Goal: Check status: Check status

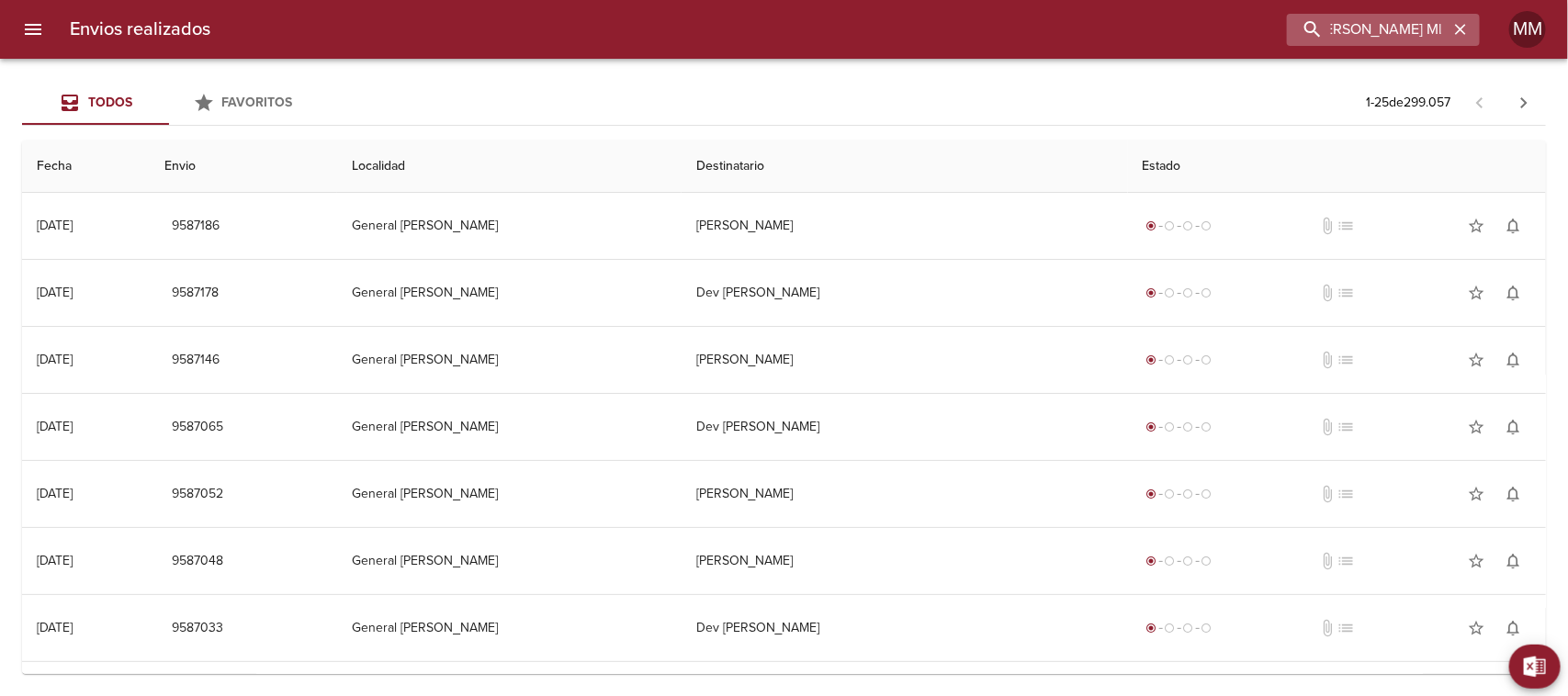
scroll to position [0, 7]
type input "[PERSON_NAME] ML"
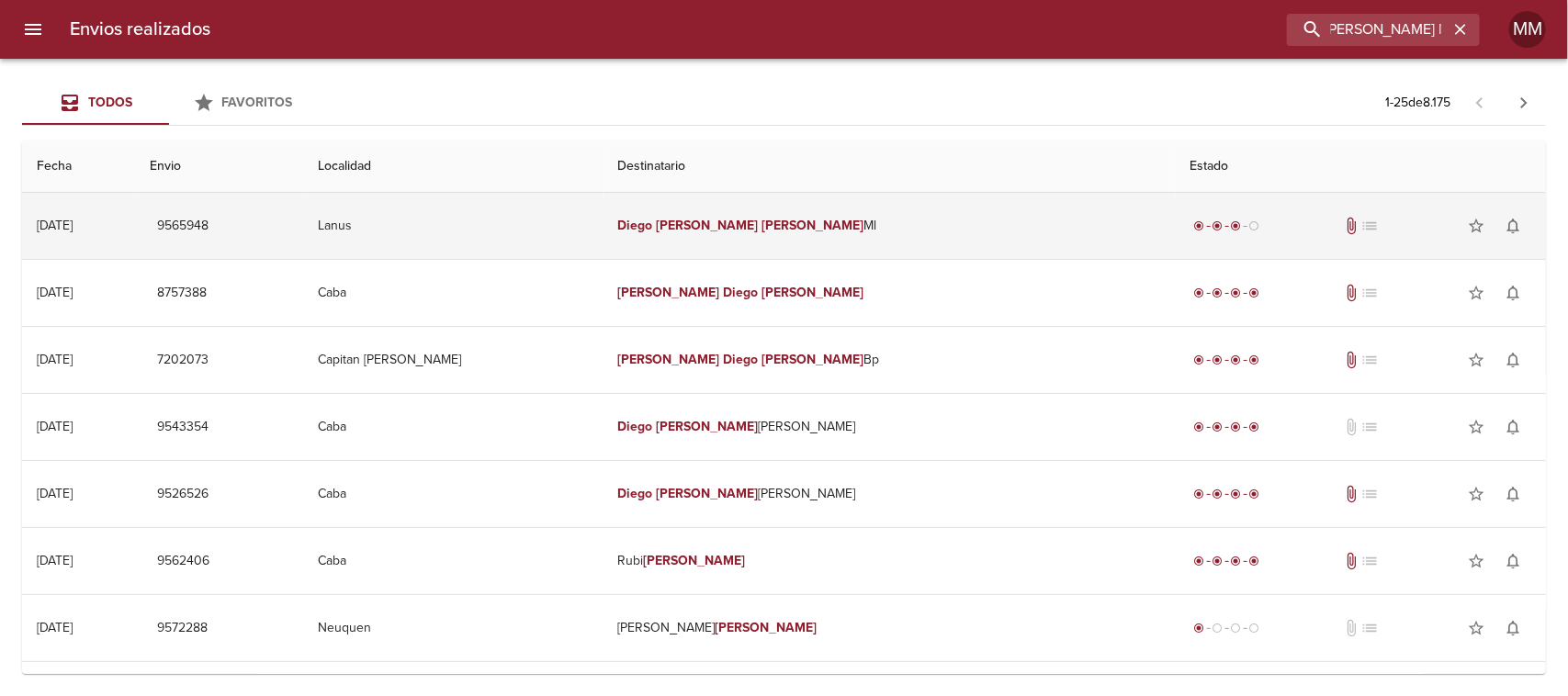
click at [786, 235] on td "Diego [PERSON_NAME] [PERSON_NAME]" at bounding box center [890, 226] width 572 height 66
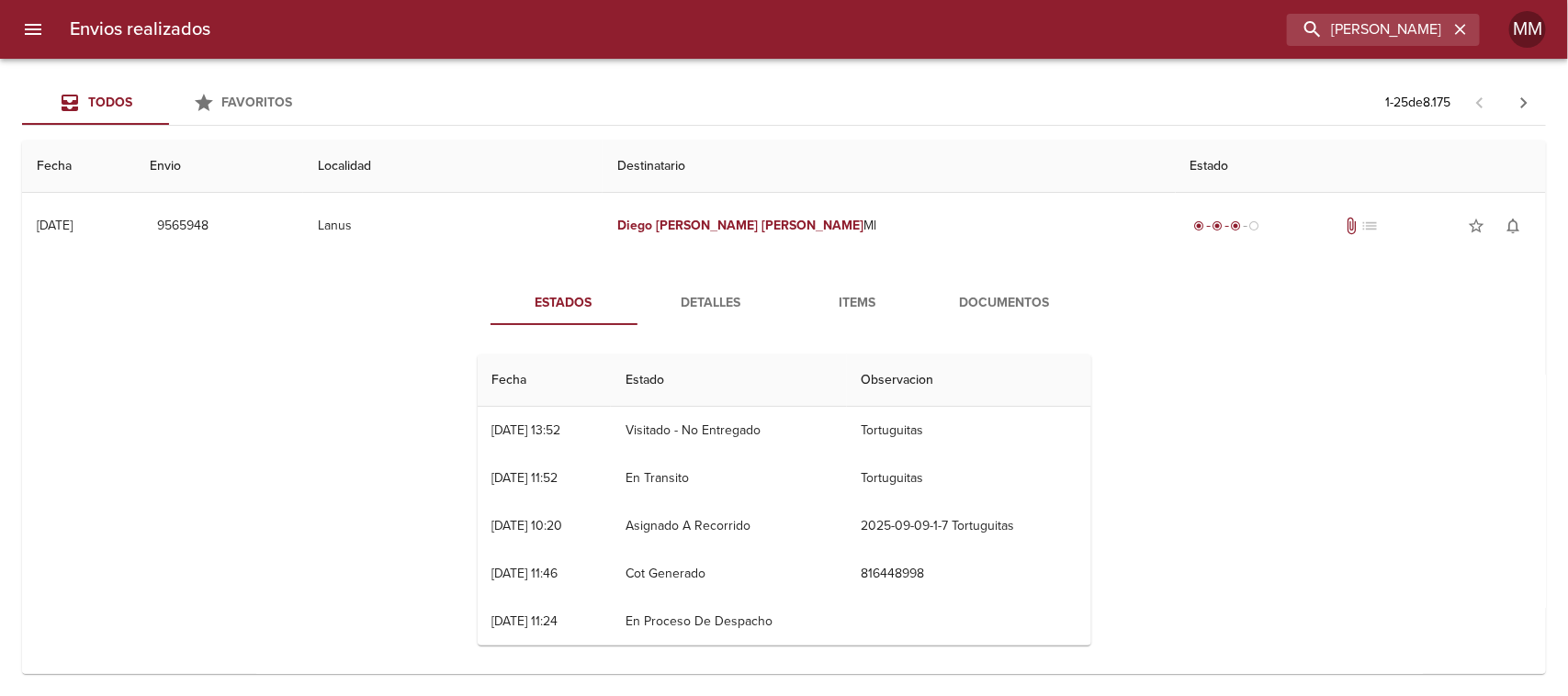
click at [998, 309] on span "Documentos" at bounding box center [1005, 303] width 125 height 23
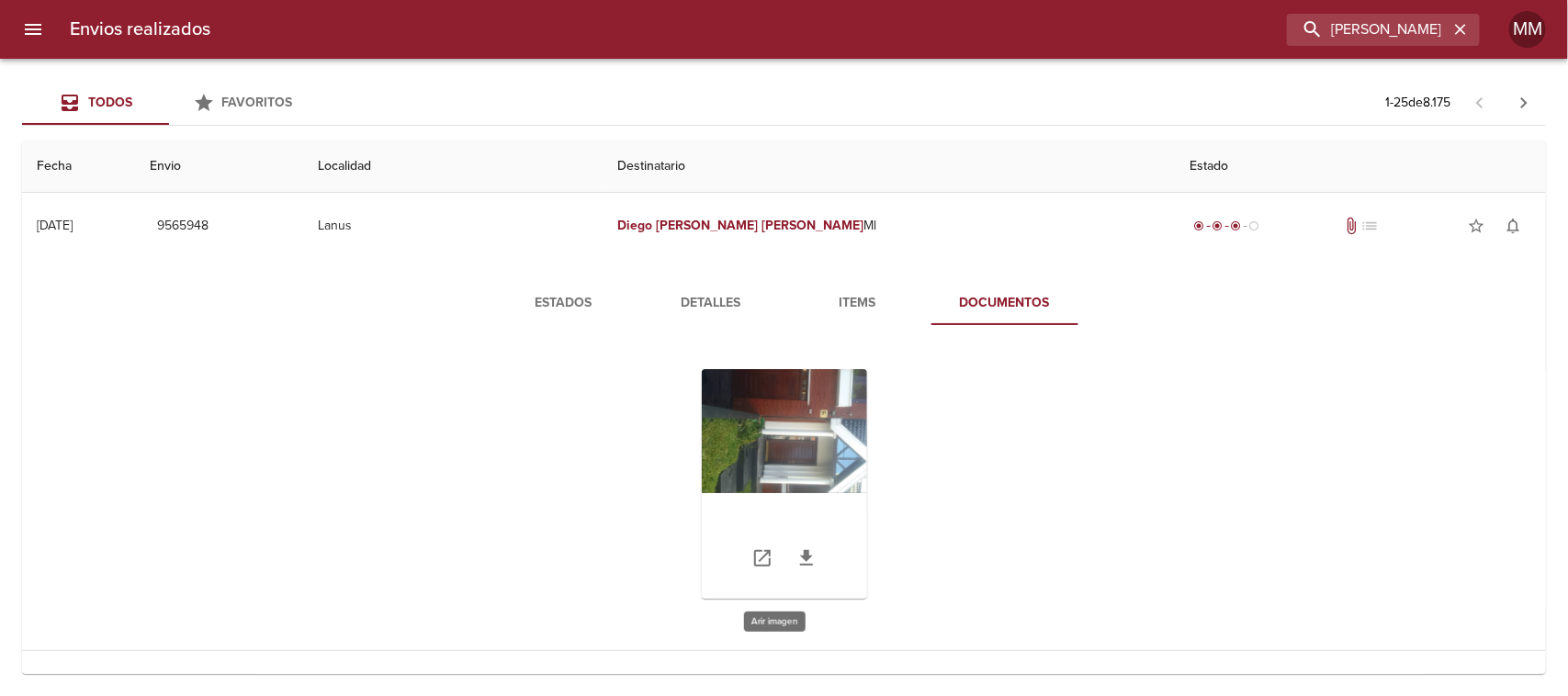
click at [717, 463] on div "Tabla de envíos del cliente" at bounding box center [785, 483] width 166 height 230
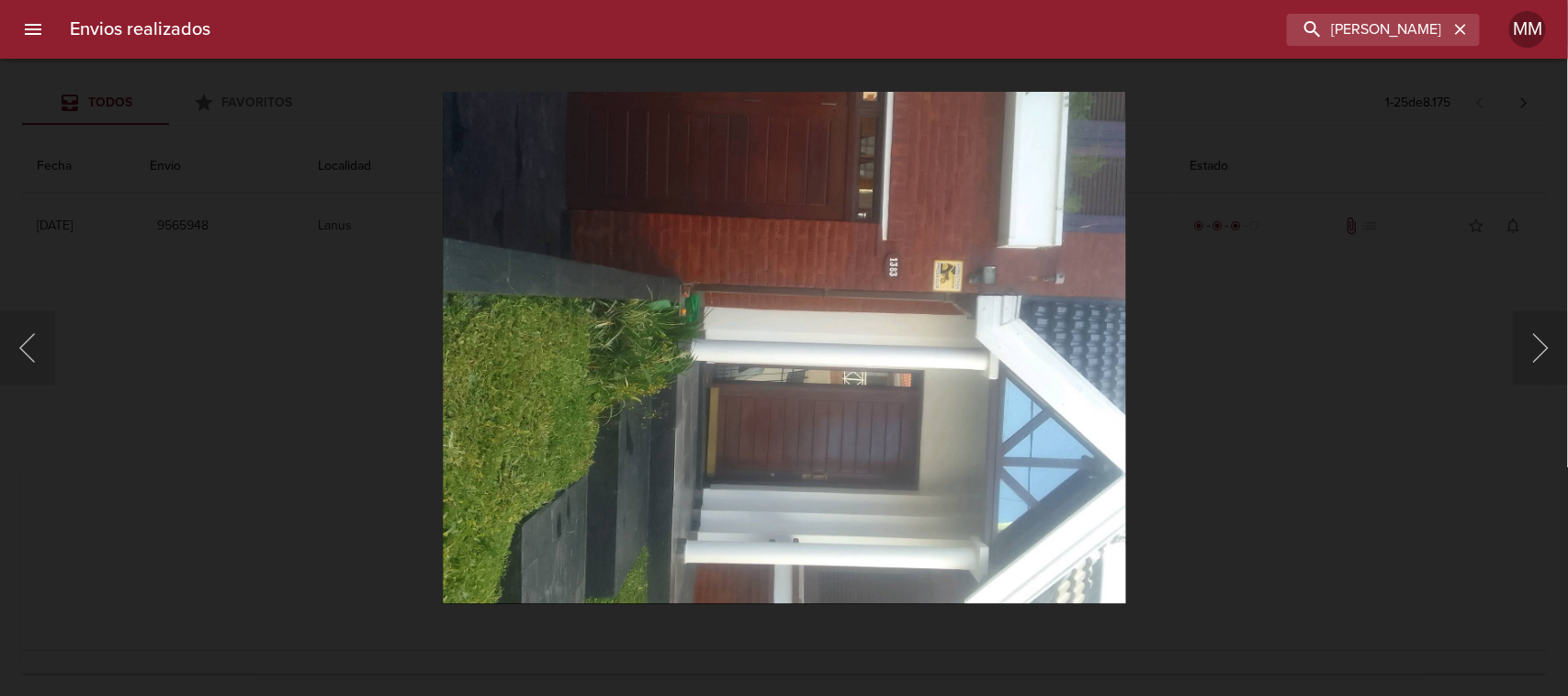
click at [1178, 407] on div "Lightbox" at bounding box center [784, 348] width 1568 height 696
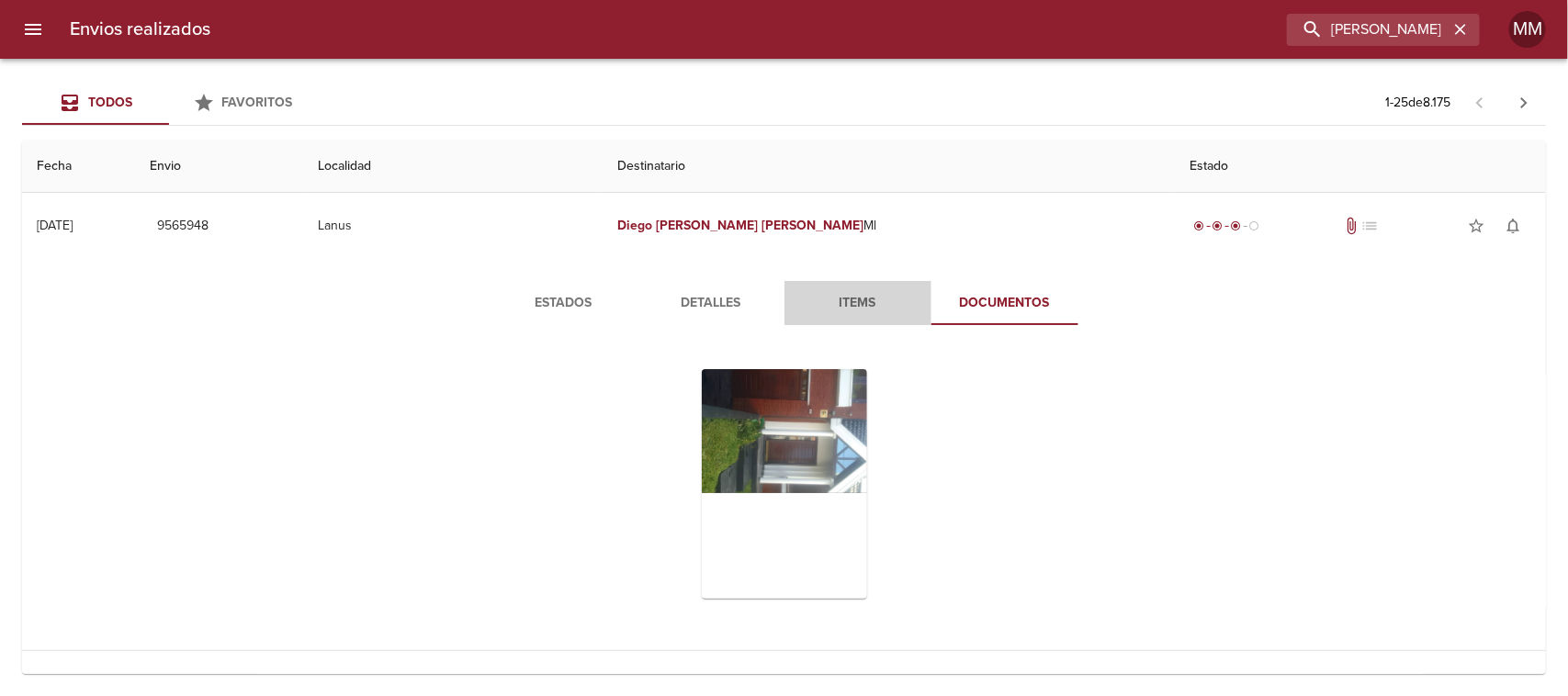
click at [845, 314] on button "Items" at bounding box center [857, 303] width 147 height 44
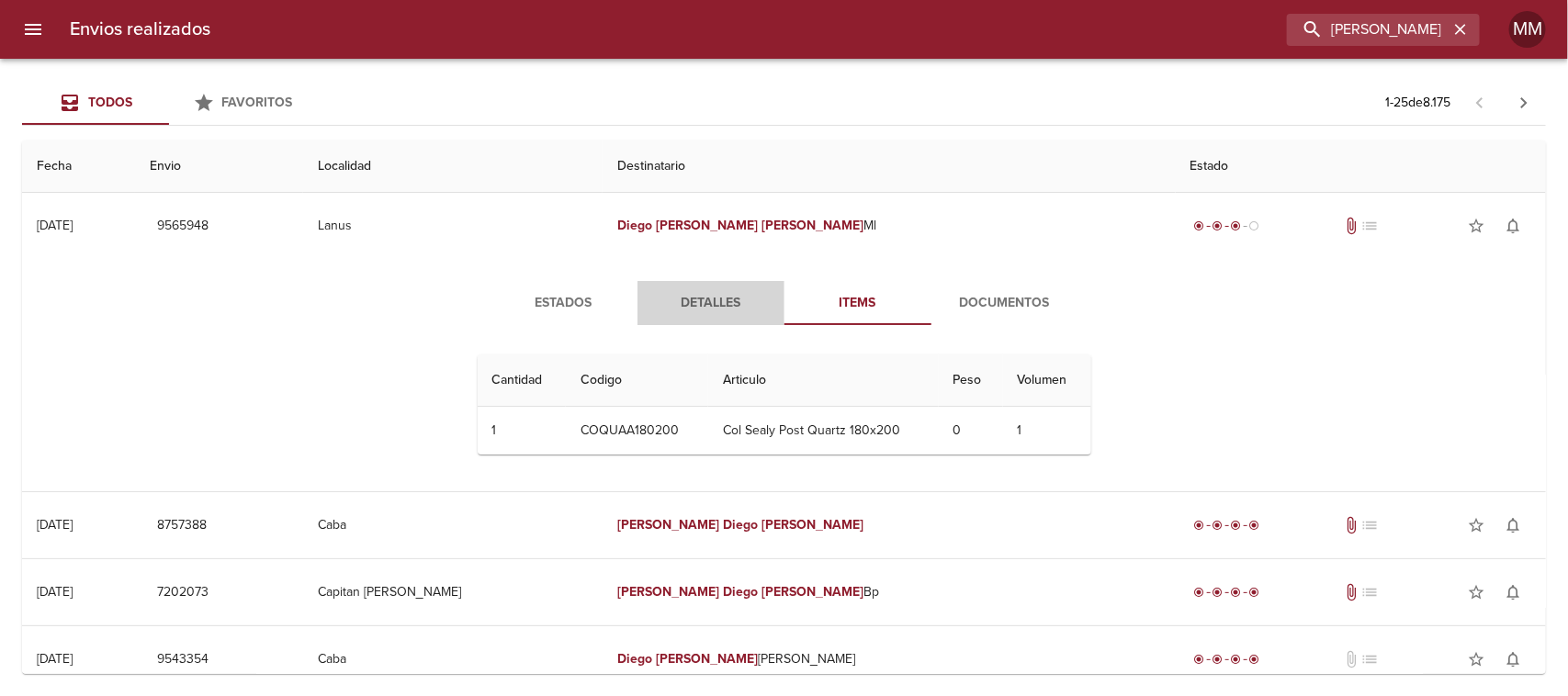
click at [710, 301] on span "Detalles" at bounding box center [711, 303] width 125 height 23
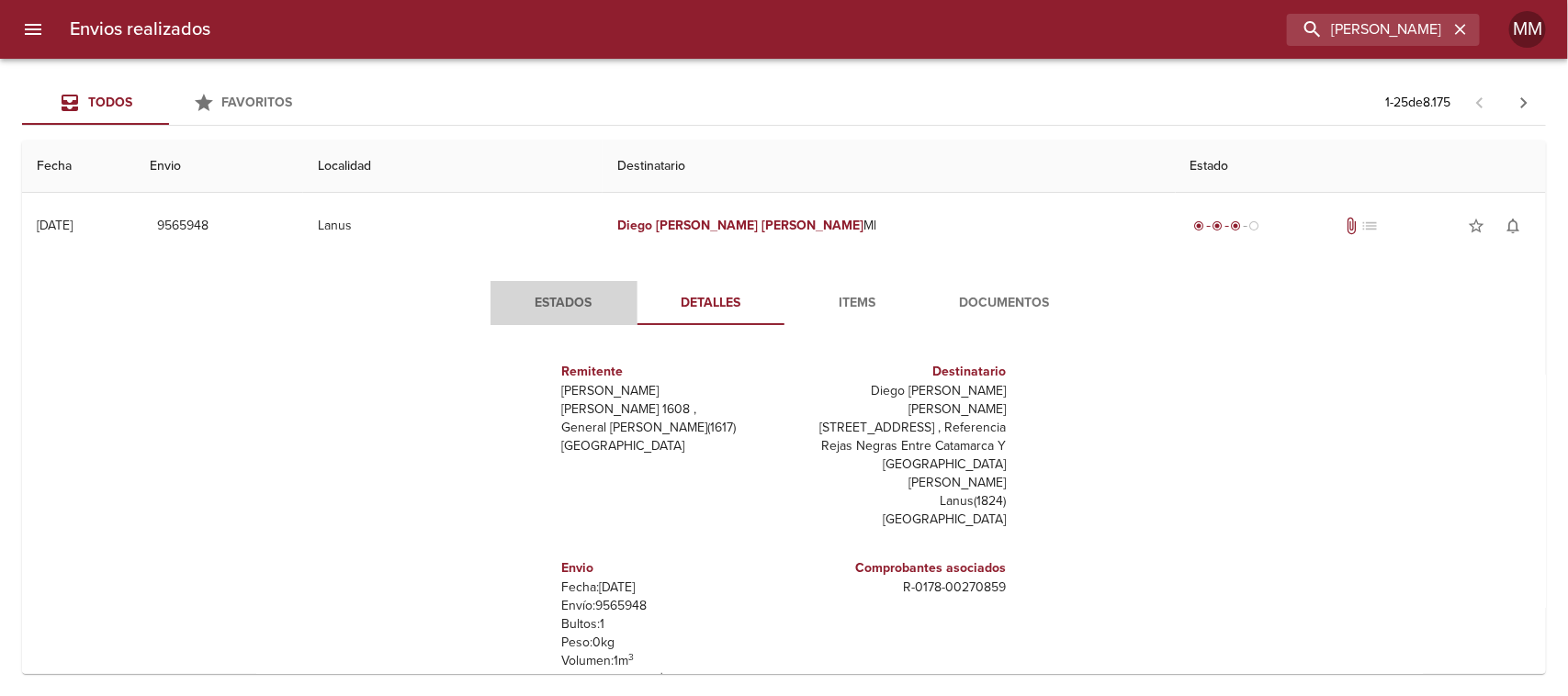
click at [544, 308] on span "Estados" at bounding box center [564, 303] width 125 height 23
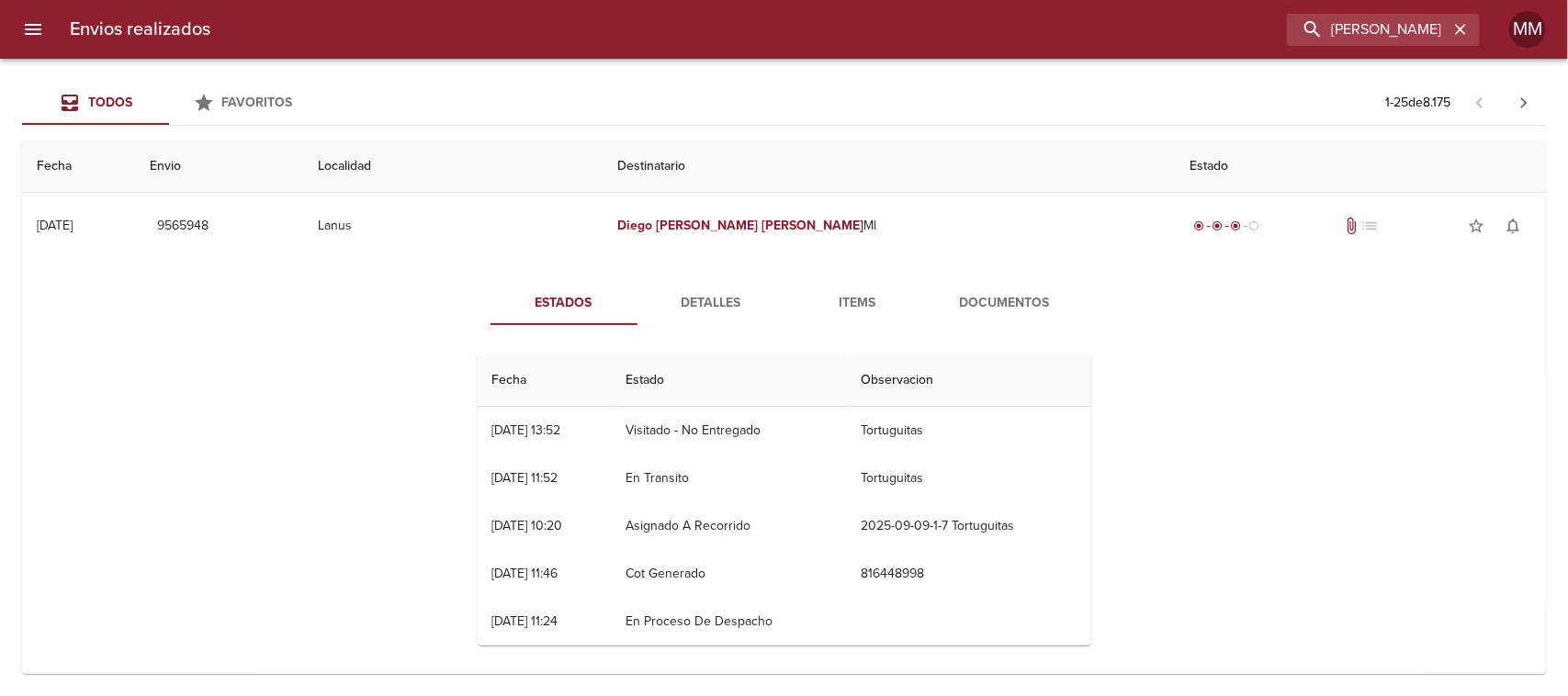
click at [980, 313] on span "Documentos" at bounding box center [1005, 303] width 125 height 23
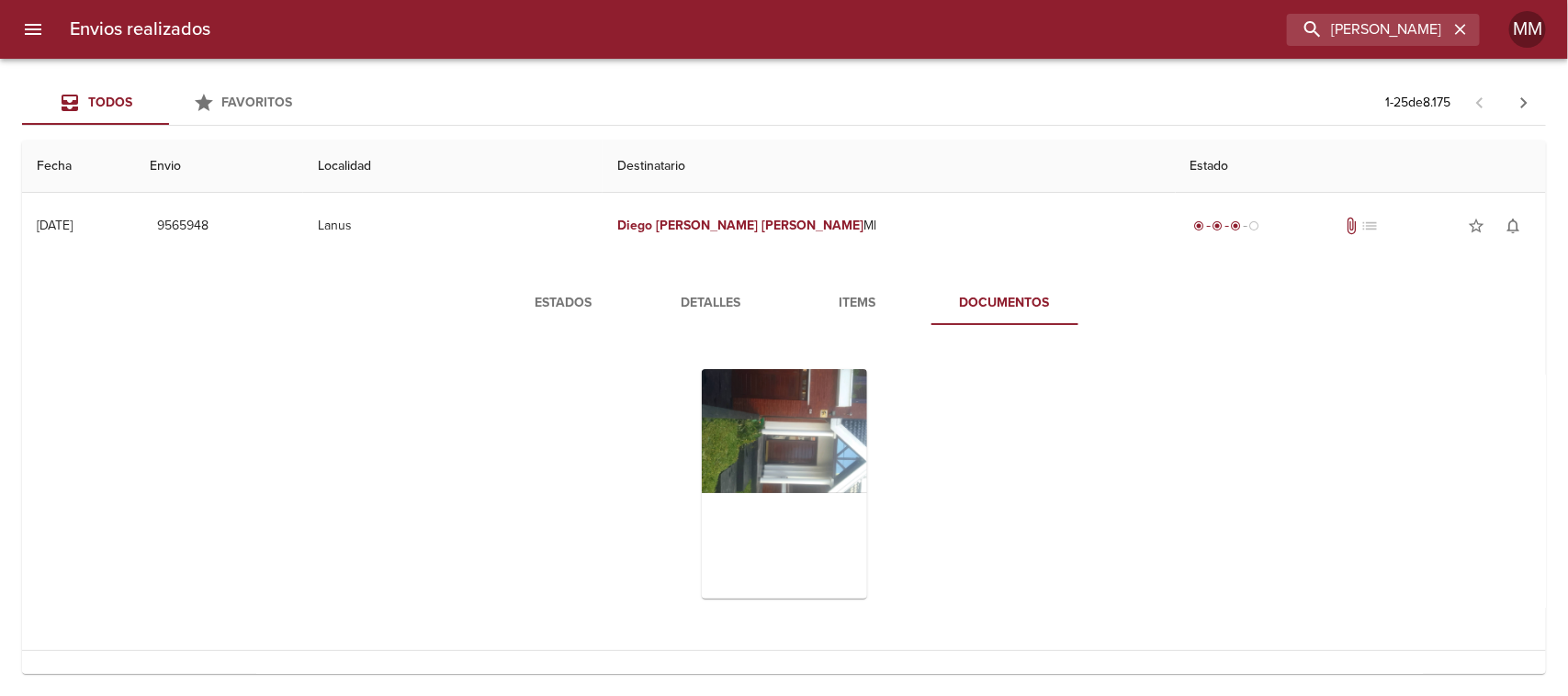
scroll to position [114, 0]
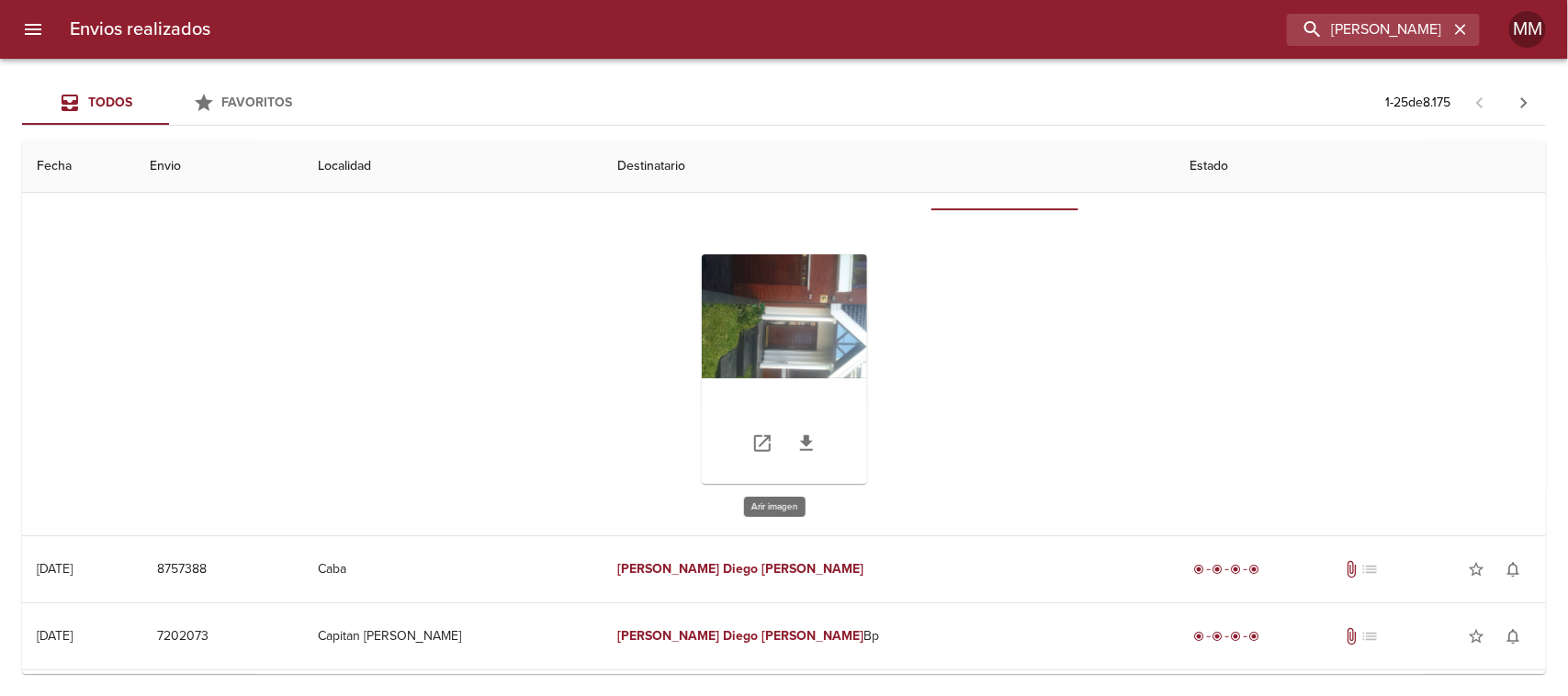
click at [777, 365] on div "Tabla de envíos del cliente" at bounding box center [785, 369] width 166 height 230
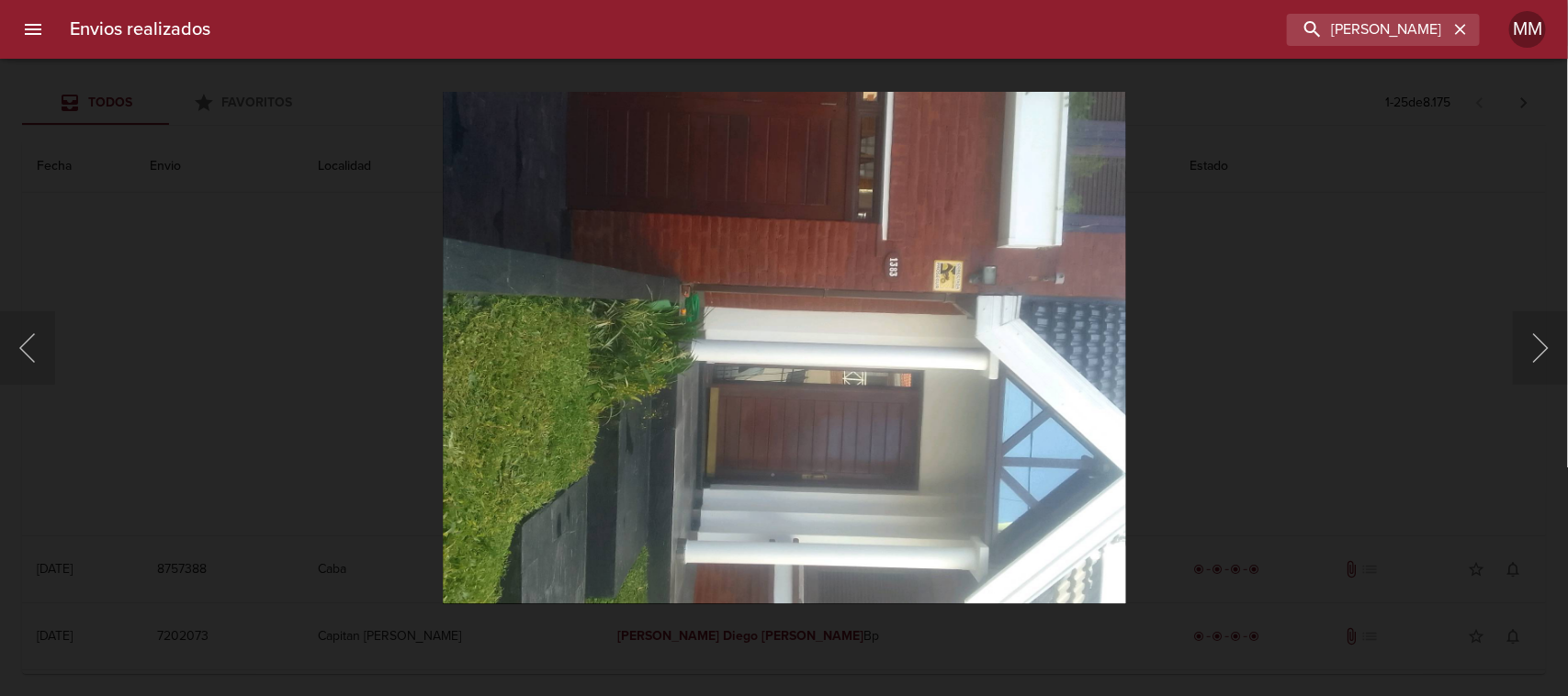
click at [1254, 344] on div "Lightbox" at bounding box center [784, 348] width 1568 height 696
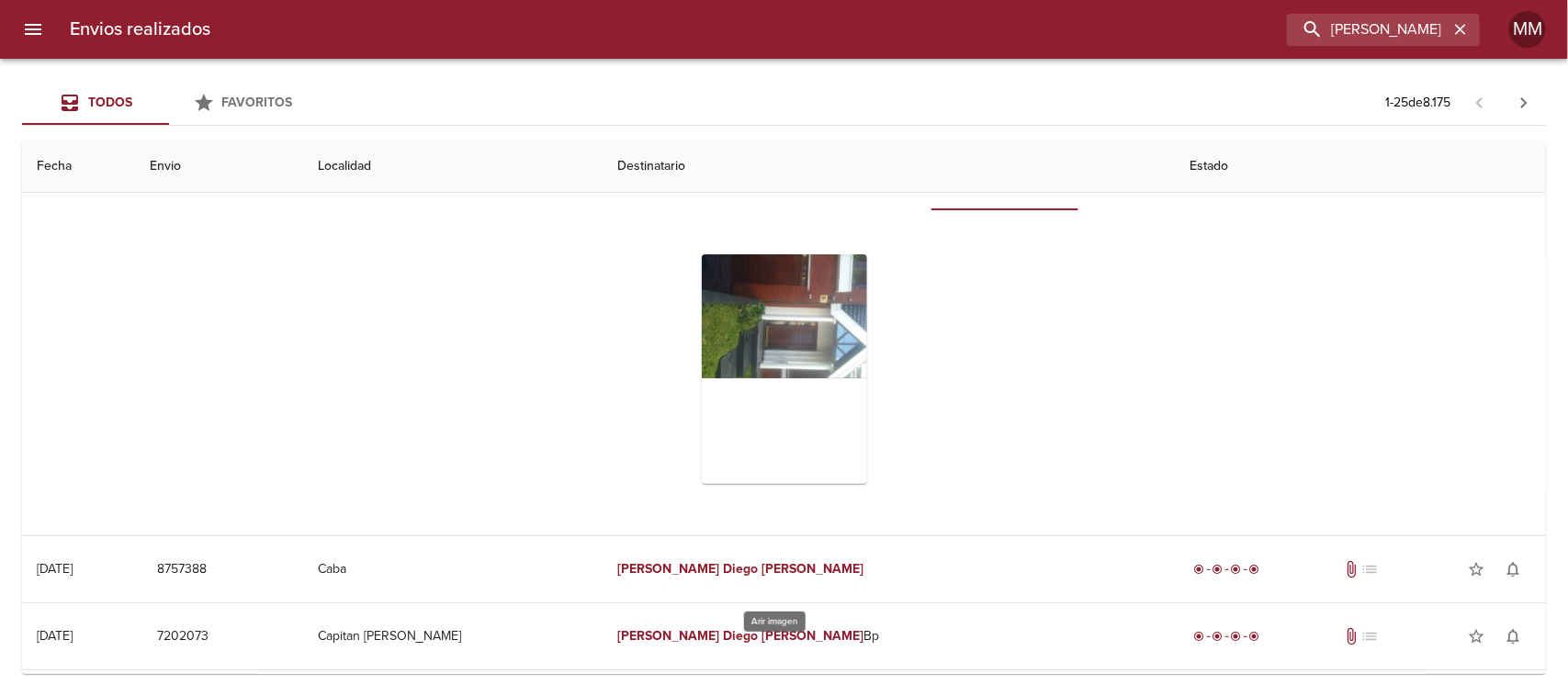
scroll to position [0, 0]
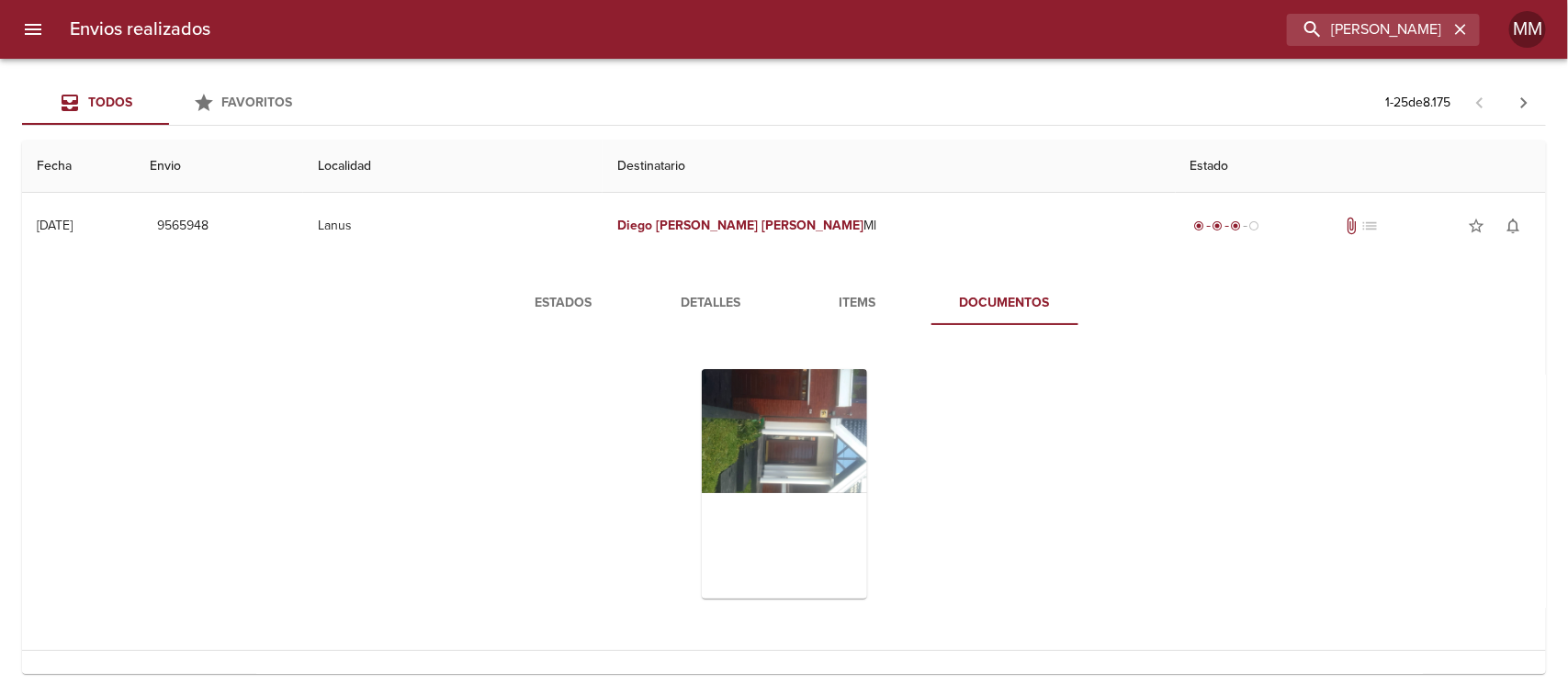
click at [577, 303] on span "Estados" at bounding box center [564, 303] width 125 height 23
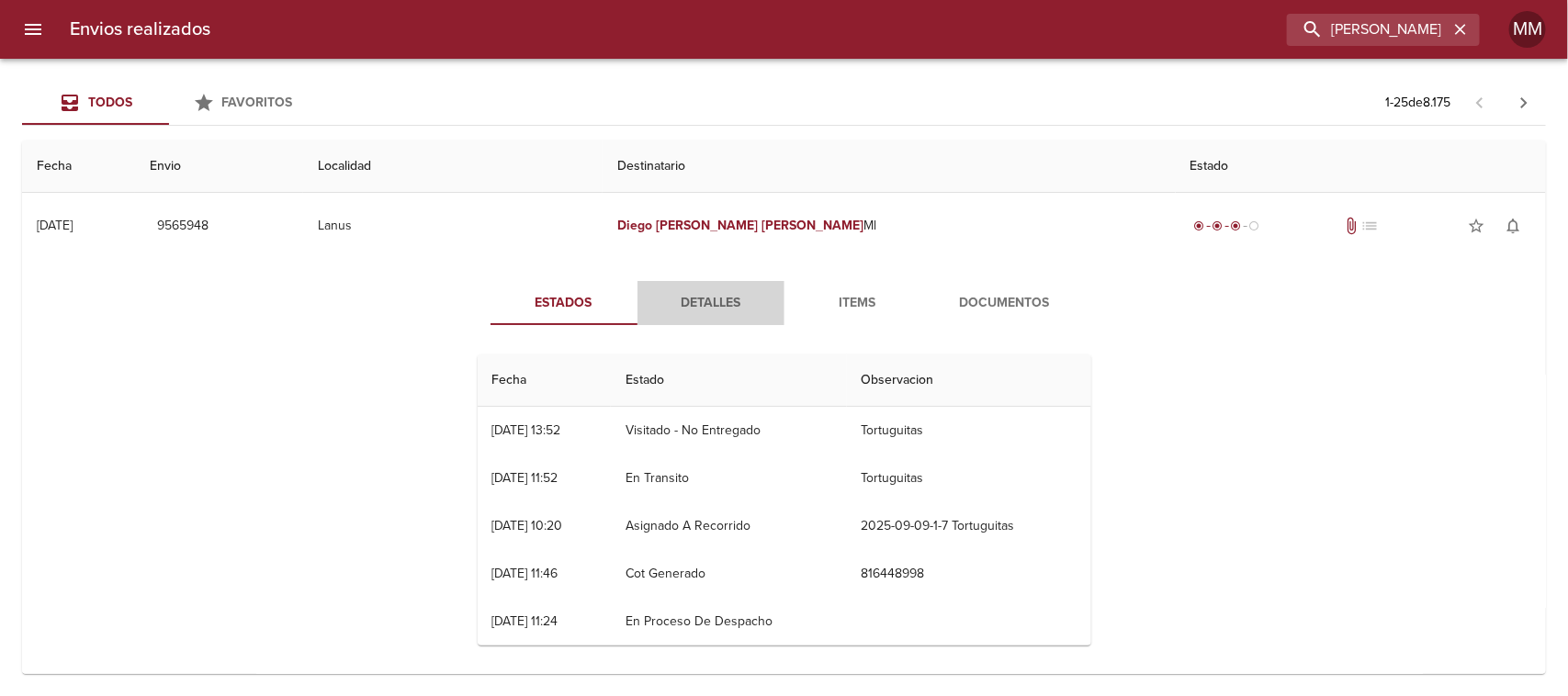
click at [717, 308] on span "Detalles" at bounding box center [711, 303] width 125 height 23
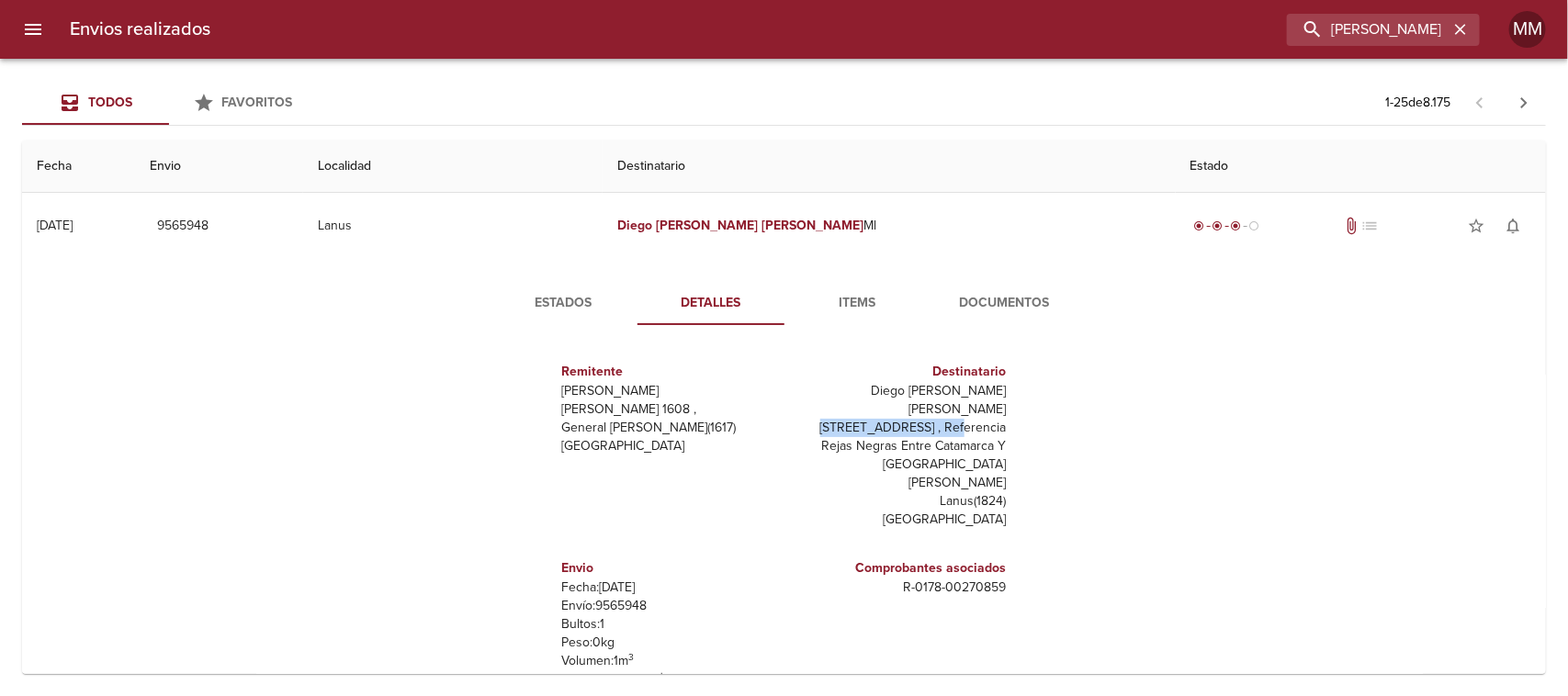
drag, startPoint x: 829, startPoint y: 406, endPoint x: 951, endPoint y: 406, distance: 122.0
click at [951, 419] on p "[STREET_ADDRESS] , Referencia Rejas Negras Entre Catamarca Y [GEOGRAPHIC_DATA][…" at bounding box center [899, 455] width 215 height 74
copy p "Calle Resistencia 1383"
